Goal: Task Accomplishment & Management: Manage account settings

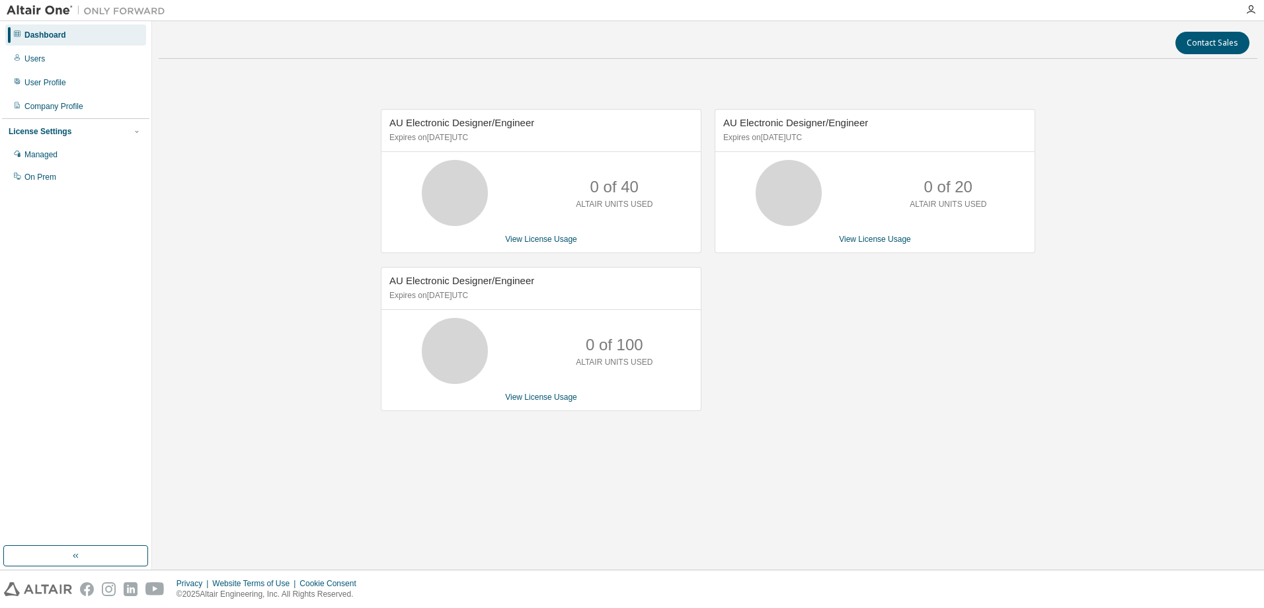
click at [252, 344] on div "AU Electronic Designer/Engineer Expires on [DATE] UTC 0 of 40 ALTAIR UNITS USED…" at bounding box center [708, 266] width 1099 height 395
click at [349, 147] on div "AU Electronic Designer/Engineer Expires on [DATE] UTC 0 of 40 ALTAIR UNITS USED…" at bounding box center [708, 266] width 1099 height 395
click at [35, 159] on div "Managed" at bounding box center [40, 154] width 33 height 11
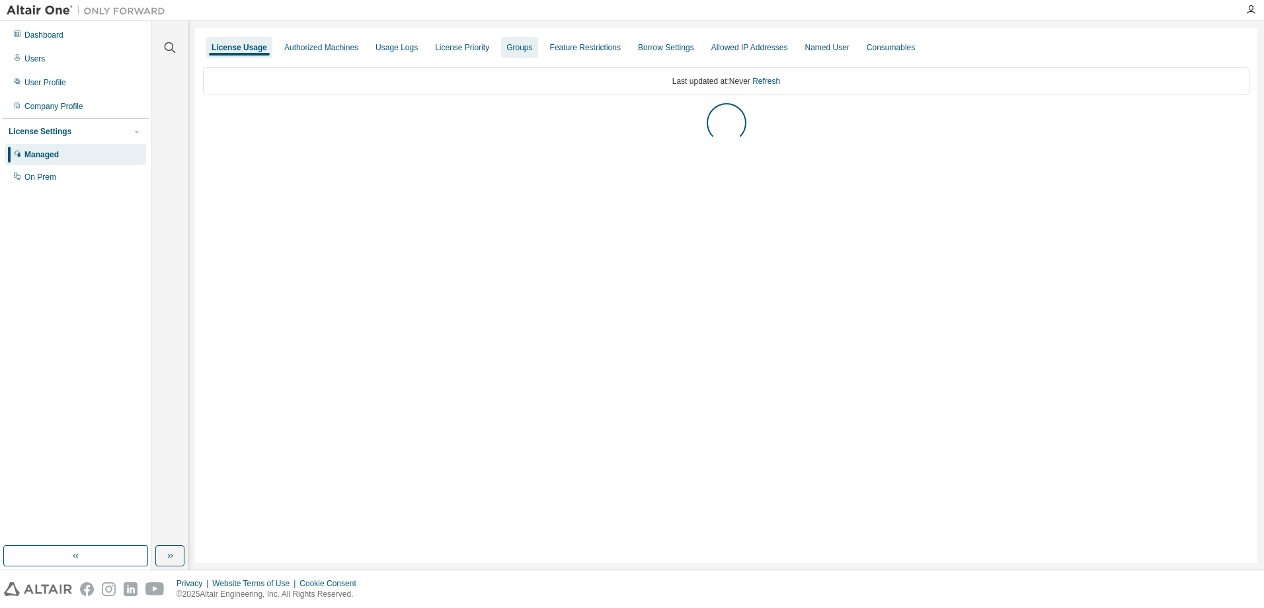
click at [506, 50] on div "Groups" at bounding box center [519, 47] width 26 height 11
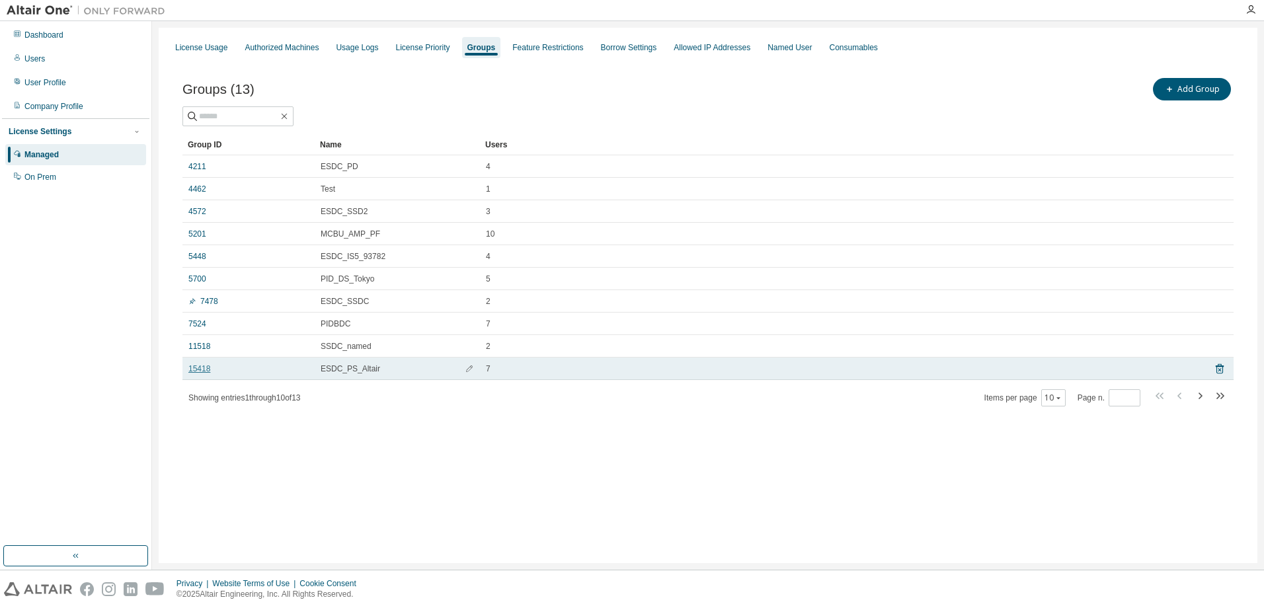
click at [199, 367] on link "15418" at bounding box center [199, 369] width 22 height 11
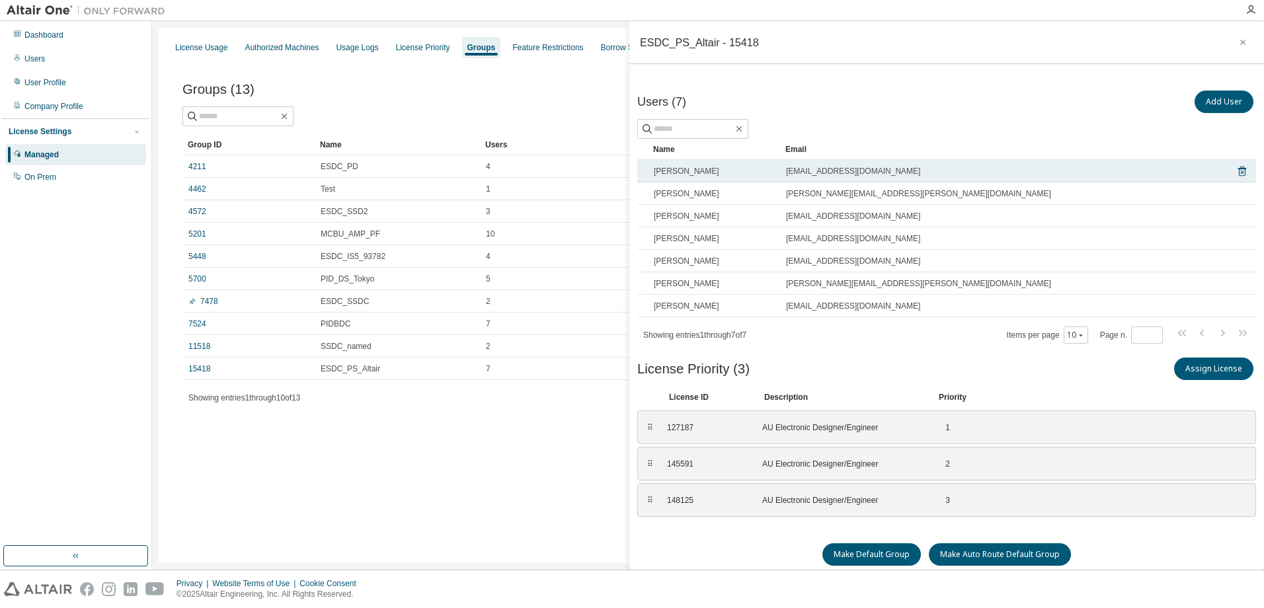
click at [861, 178] on td "[EMAIL_ADDRESS][DOMAIN_NAME]" at bounding box center [1001, 171] width 442 height 22
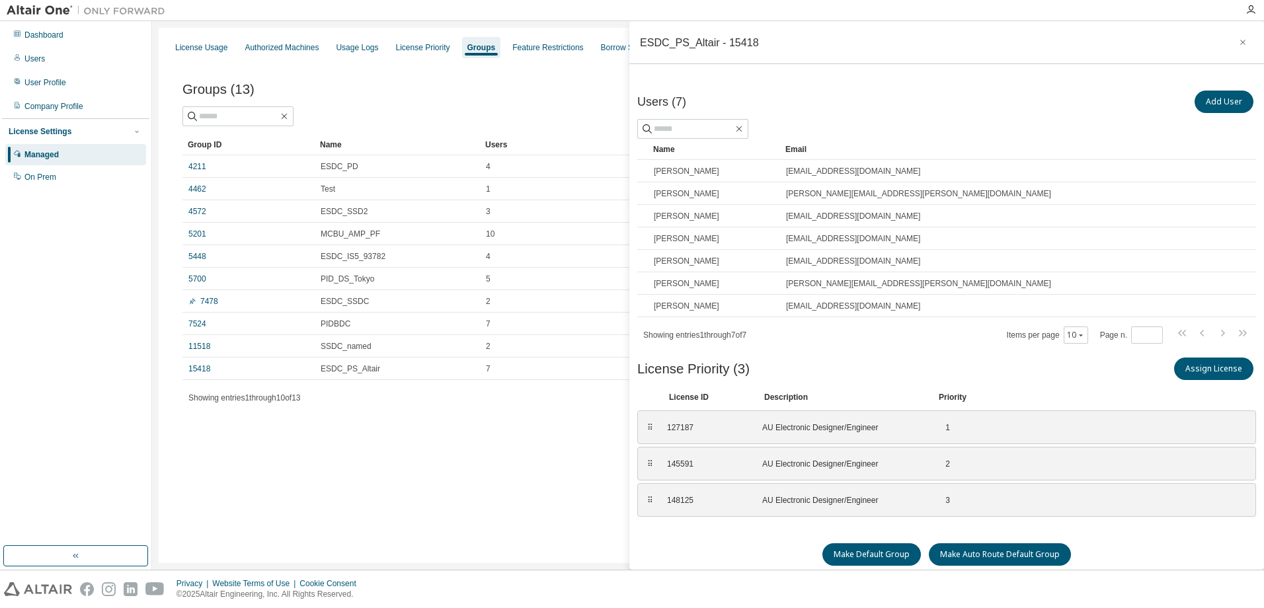
click at [488, 481] on div "License Usage Authorized Machines Usage Logs License Priority Groups Feature Re…" at bounding box center [708, 295] width 1099 height 535
click at [405, 511] on div "License Usage Authorized Machines Usage Logs License Priority Groups Feature Re…" at bounding box center [708, 295] width 1099 height 535
